Goal: Information Seeking & Learning: Learn about a topic

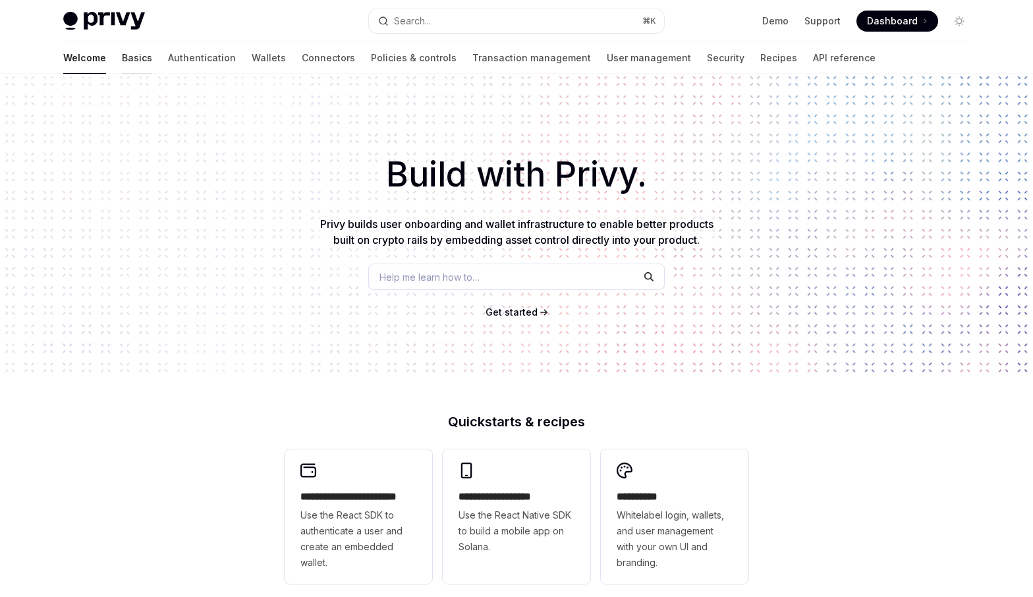
click at [122, 57] on link "Basics" at bounding box center [137, 58] width 30 height 32
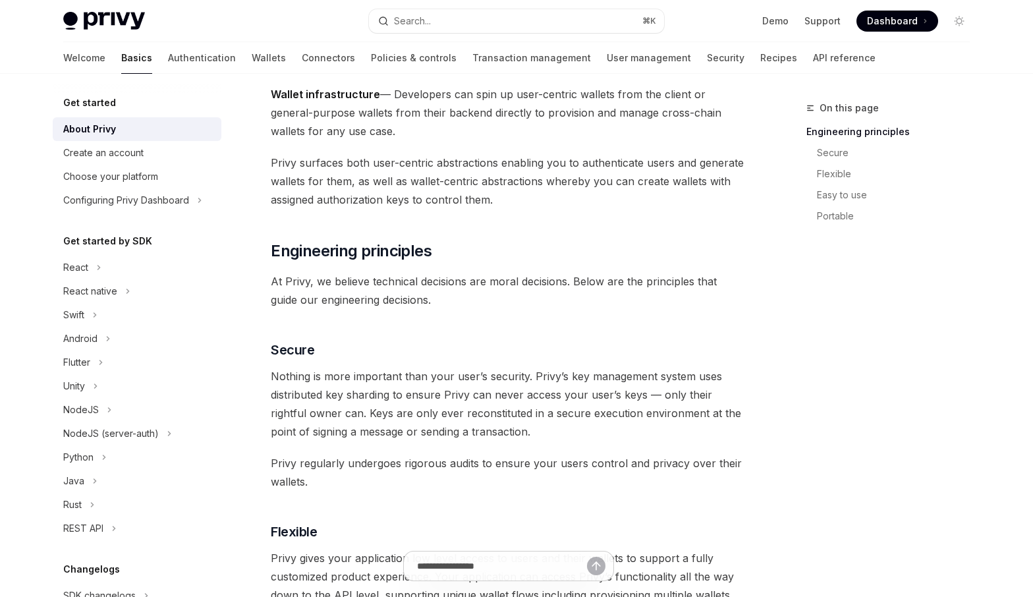
scroll to position [269, 0]
click at [478, 143] on div "Privy builds authentication and wallet infrastructure to enable better products…" at bounding box center [508, 578] width 475 height 1362
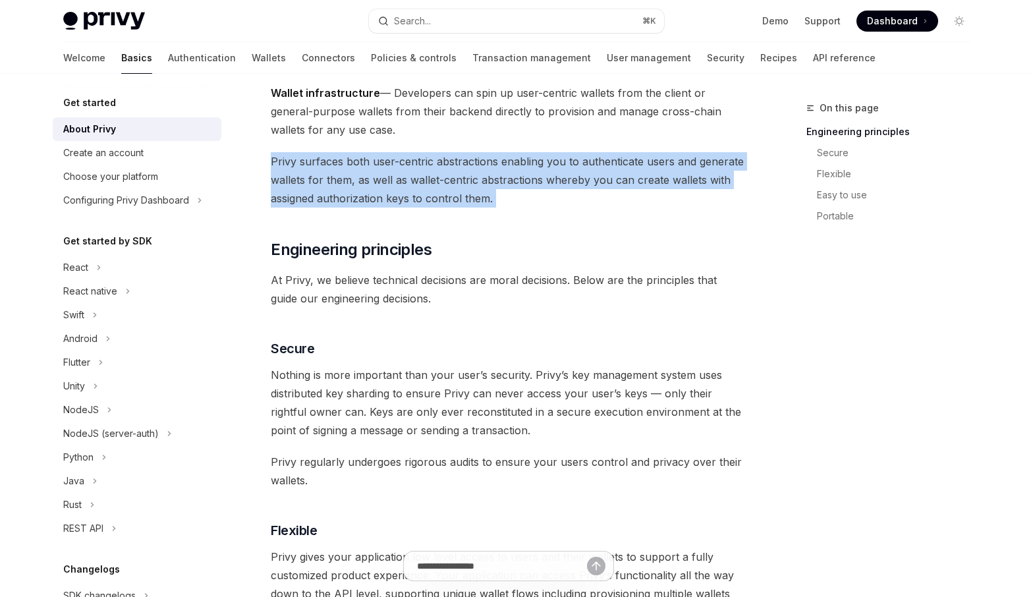
click at [478, 143] on div "Privy builds authentication and wallet infrastructure to enable better products…" at bounding box center [508, 578] width 475 height 1362
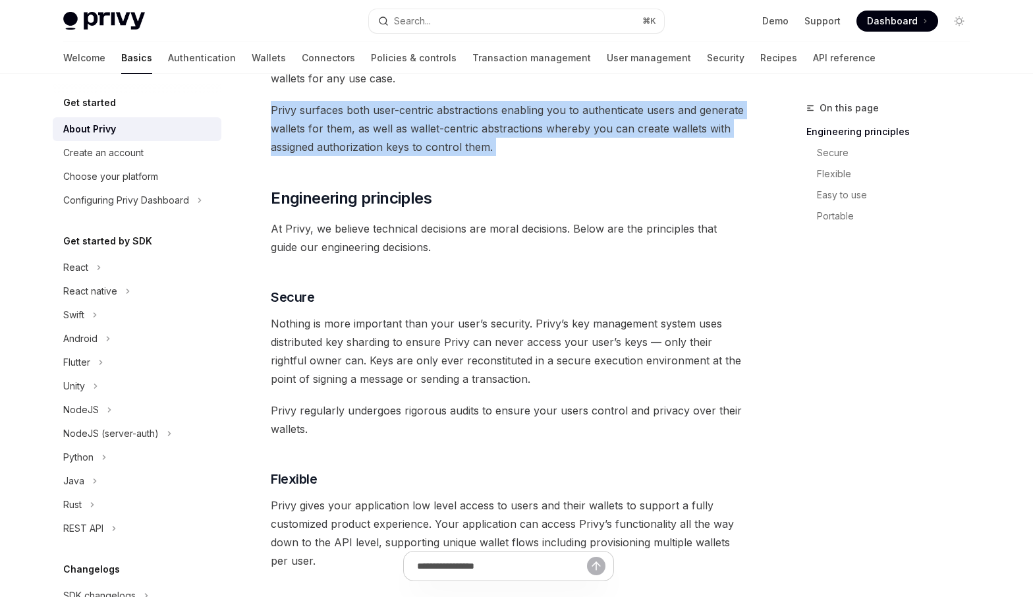
scroll to position [333, 0]
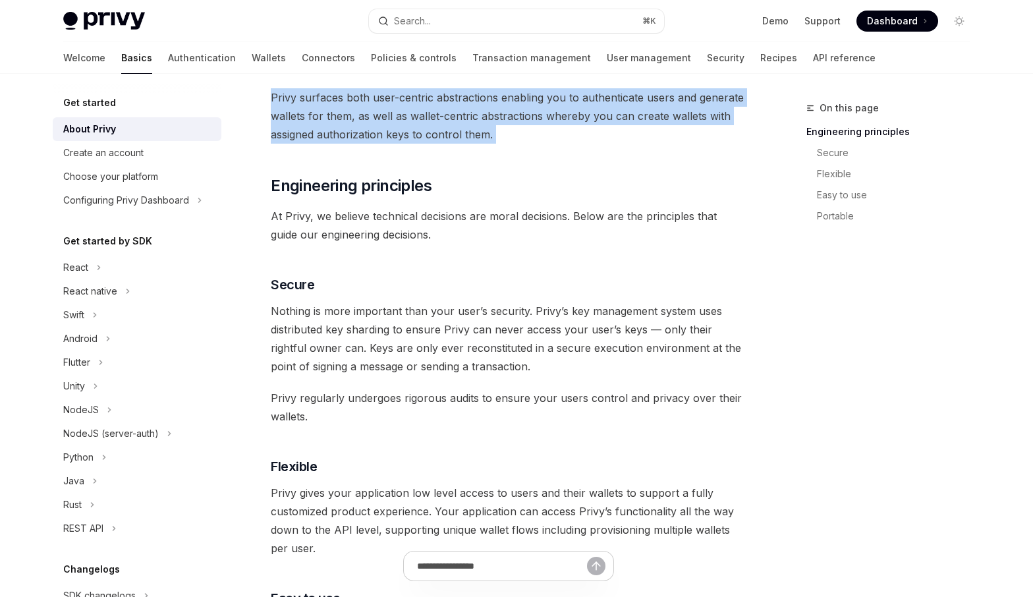
click at [535, 142] on span "Privy surfaces both user-centric abstractions enabling you to authenticate user…" at bounding box center [508, 115] width 475 height 55
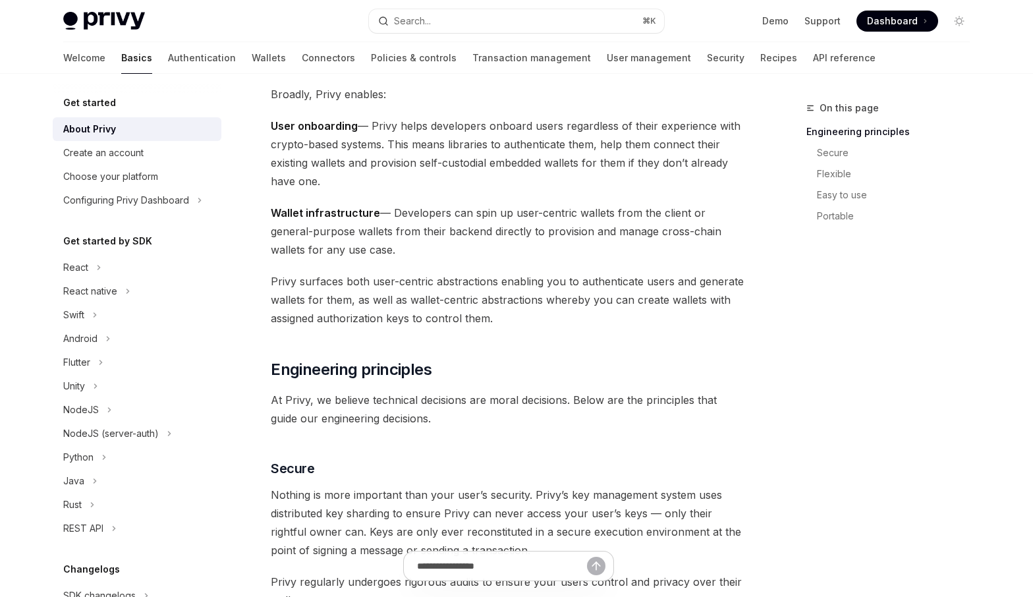
scroll to position [0, 0]
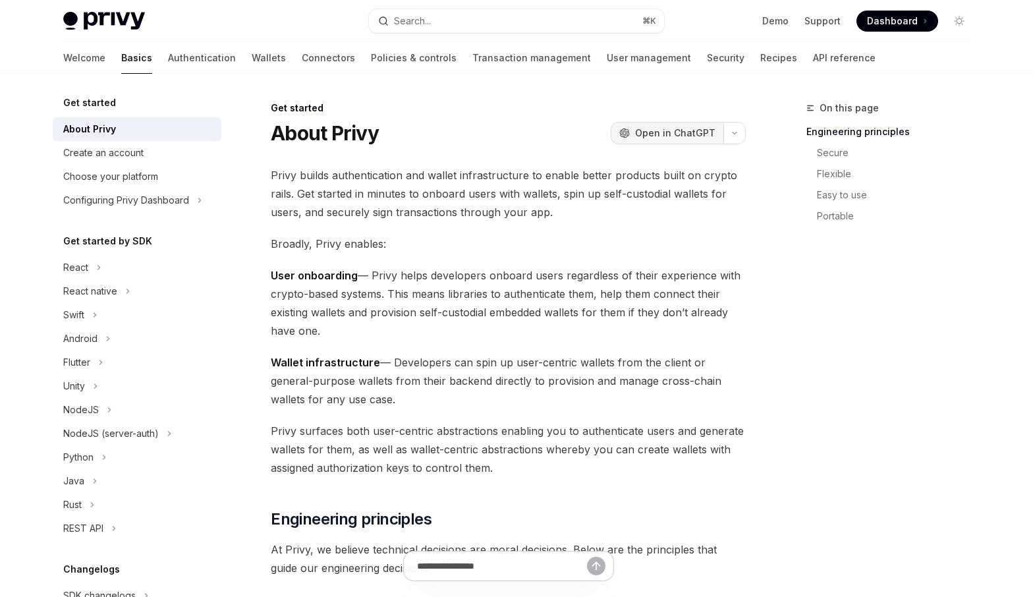
click at [681, 131] on span "Open in ChatGPT" at bounding box center [675, 132] width 80 height 13
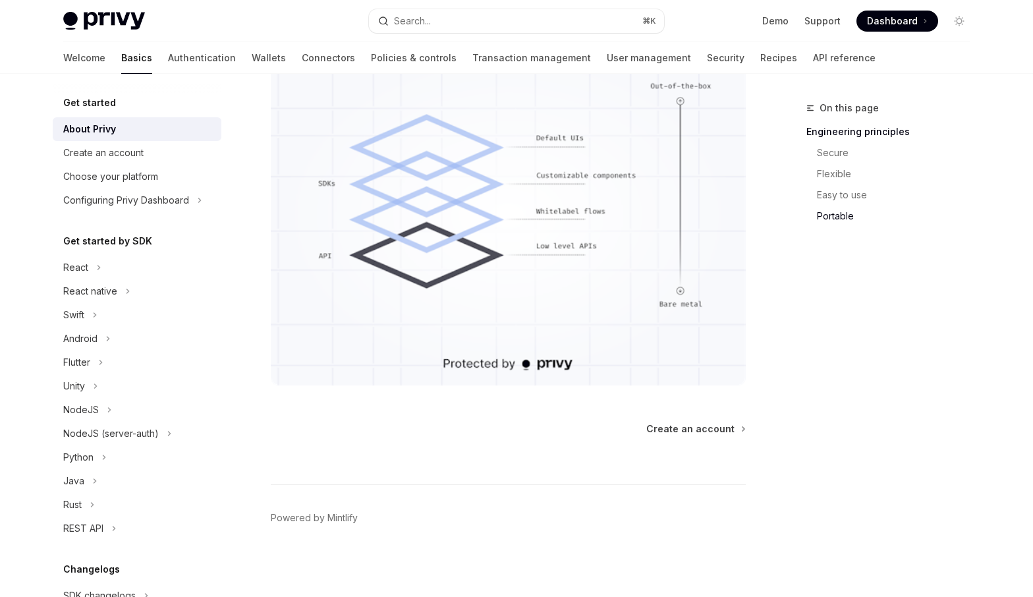
scroll to position [1144, 0]
